Goal: Connect with others: Share content

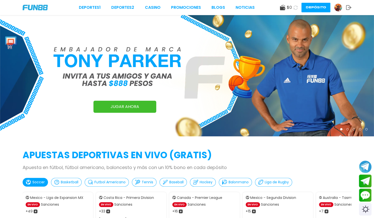
click at [339, 8] on img at bounding box center [339, 8] width 8 height 8
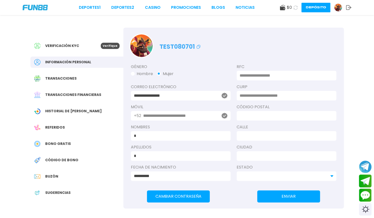
click at [54, 127] on span "Referidos" at bounding box center [55, 127] width 20 height 5
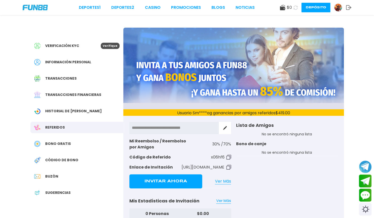
click at [187, 179] on button "Invitar Ahora" at bounding box center [166, 182] width 73 height 14
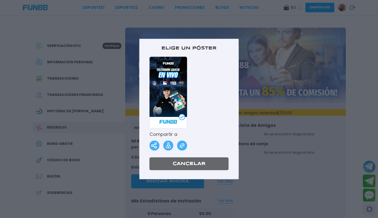
click at [218, 128] on div at bounding box center [189, 93] width 79 height 72
click at [155, 145] on img at bounding box center [155, 146] width 10 height 10
click at [166, 146] on img at bounding box center [168, 146] width 10 height 10
click at [280, 132] on div at bounding box center [189, 109] width 378 height 218
